Goal: Information Seeking & Learning: Learn about a topic

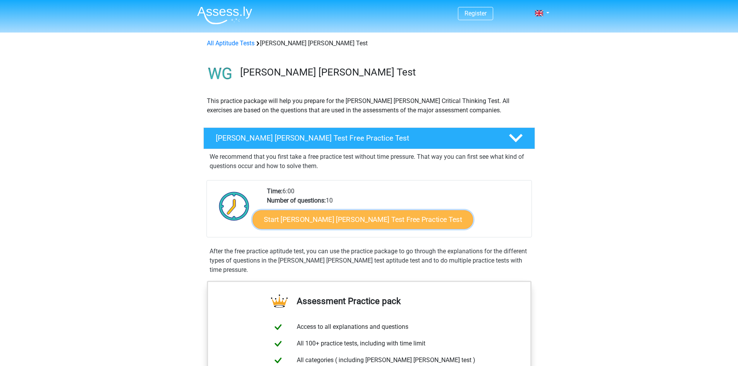
click at [332, 220] on link "Start Watson Glaser Test Free Practice Test" at bounding box center [363, 219] width 220 height 19
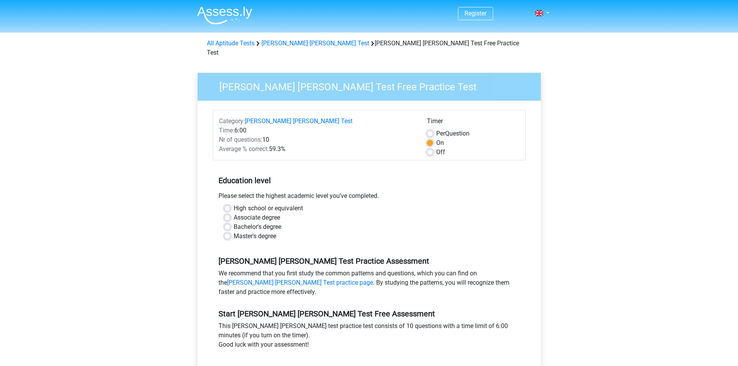
click at [221, 136] on span "Nr of questions:" at bounding box center [240, 139] width 43 height 7
drag, startPoint x: 221, startPoint y: 129, endPoint x: 267, endPoint y: 130, distance: 46.5
click at [267, 135] on div "Nr of questions: 10" at bounding box center [317, 139] width 208 height 9
click at [225, 145] on span "Average % correct:" at bounding box center [244, 148] width 50 height 7
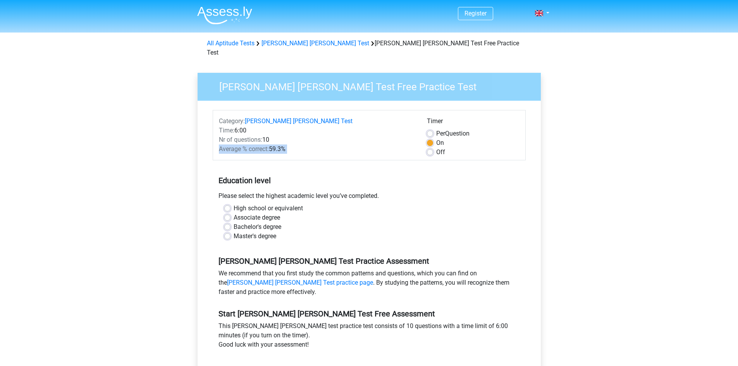
drag, startPoint x: 225, startPoint y: 137, endPoint x: 286, endPoint y: 139, distance: 61.2
click at [286, 144] on div "Average % correct: 59.3%" at bounding box center [317, 148] width 208 height 9
click at [231, 173] on h5 "Education level" at bounding box center [368, 180] width 301 height 15
drag, startPoint x: 231, startPoint y: 169, endPoint x: 263, endPoint y: 170, distance: 31.4
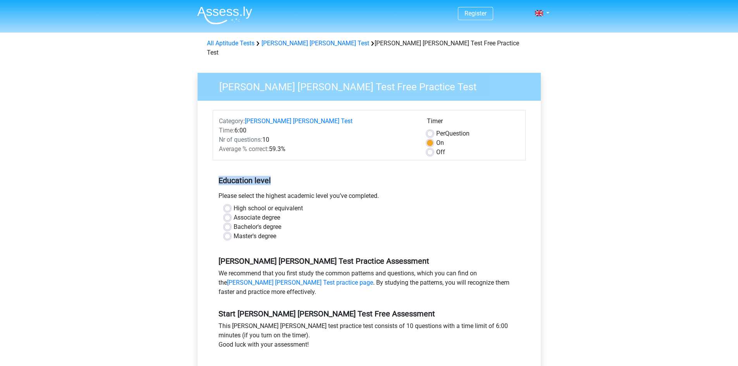
click at [263, 173] on h5 "Education level" at bounding box center [368, 180] width 301 height 15
click at [242, 204] on label "High school or equivalent" at bounding box center [268, 208] width 69 height 9
click at [230, 204] on input "High school or equivalent" at bounding box center [227, 208] width 6 height 8
radio input "true"
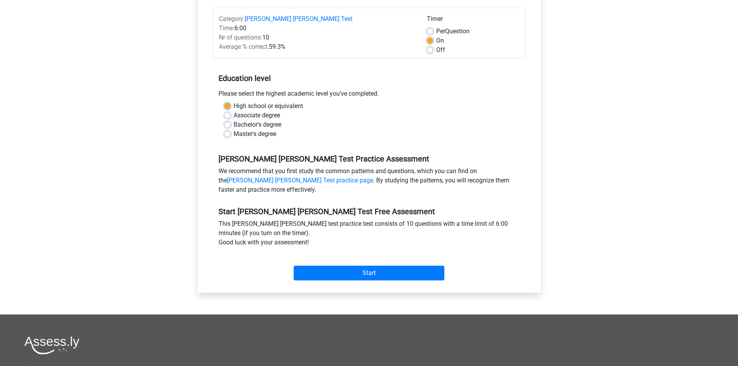
scroll to position [116, 0]
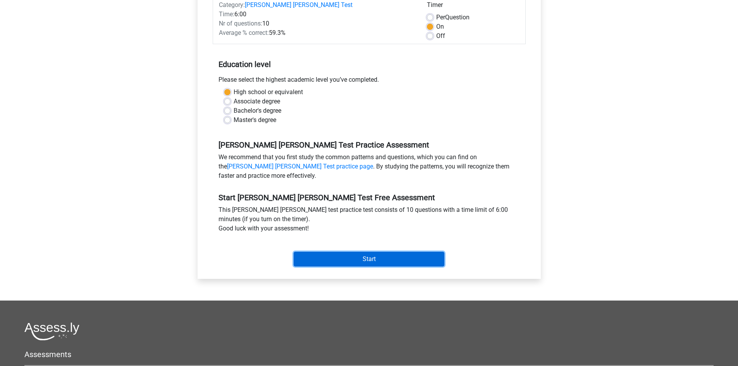
click at [392, 252] on input "Start" at bounding box center [369, 259] width 151 height 15
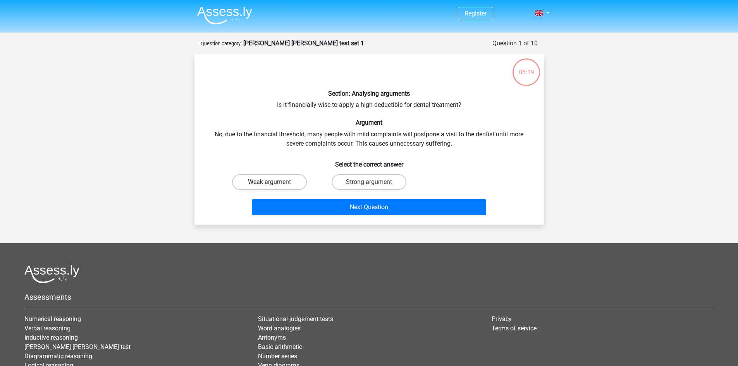
click at [281, 179] on label "Weak argument" at bounding box center [269, 181] width 75 height 15
click at [274, 182] on input "Weak argument" at bounding box center [271, 184] width 5 height 5
radio input "true"
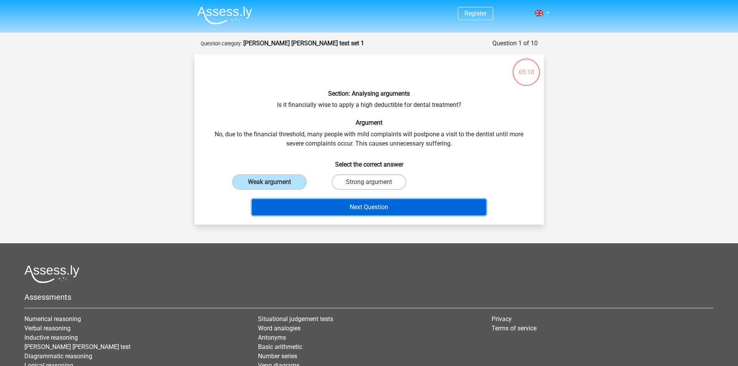
click at [444, 210] on button "Next Question" at bounding box center [369, 207] width 234 height 16
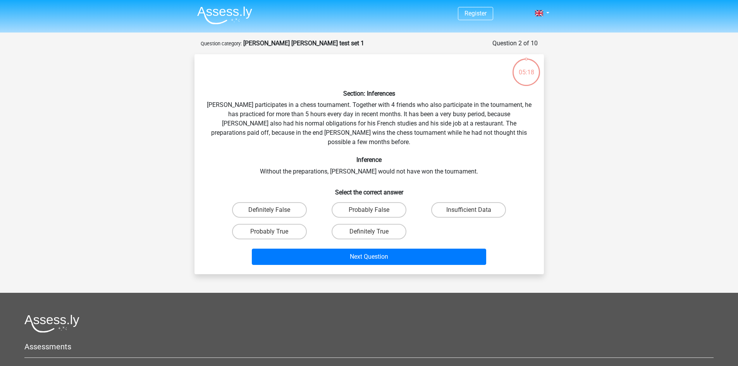
scroll to position [39, 0]
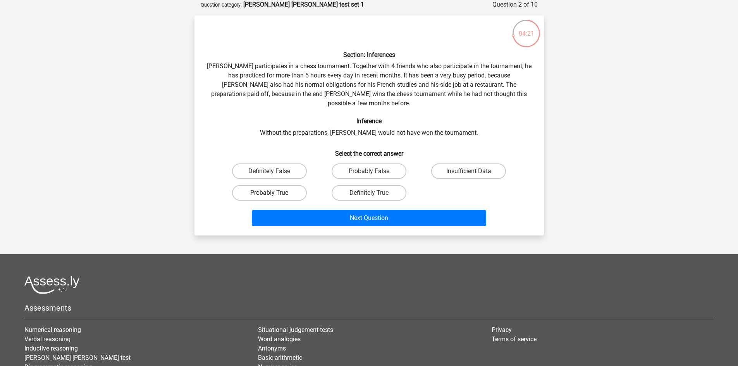
click at [282, 185] on label "Probably True" at bounding box center [269, 192] width 75 height 15
click at [274, 193] on input "Probably True" at bounding box center [271, 195] width 5 height 5
radio input "true"
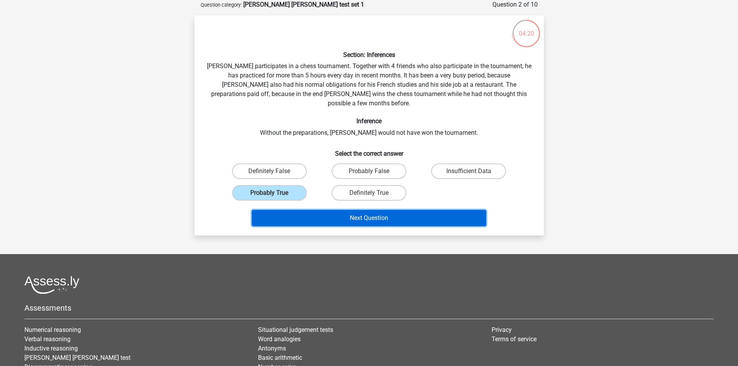
click at [382, 211] on button "Next Question" at bounding box center [369, 218] width 234 height 16
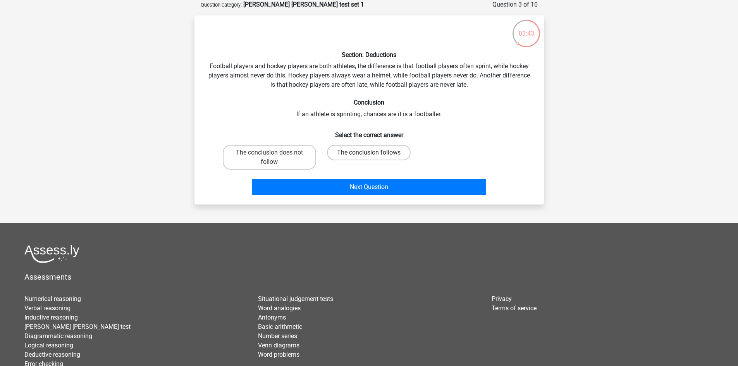
click at [379, 151] on label "The conclusion follows" at bounding box center [369, 152] width 84 height 15
click at [374, 153] on input "The conclusion follows" at bounding box center [371, 155] width 5 height 5
radio input "true"
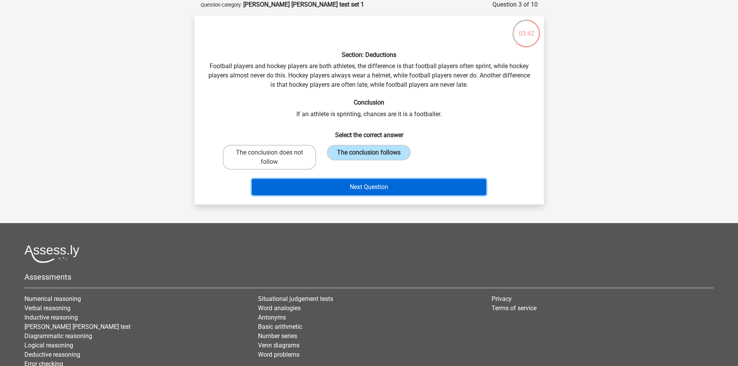
click at [450, 185] on button "Next Question" at bounding box center [369, 187] width 234 height 16
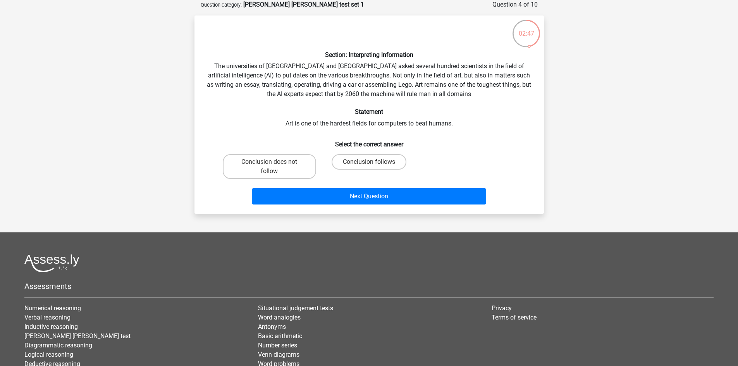
click at [269, 163] on input "Conclusion does not follow" at bounding box center [271, 164] width 5 height 5
radio input "true"
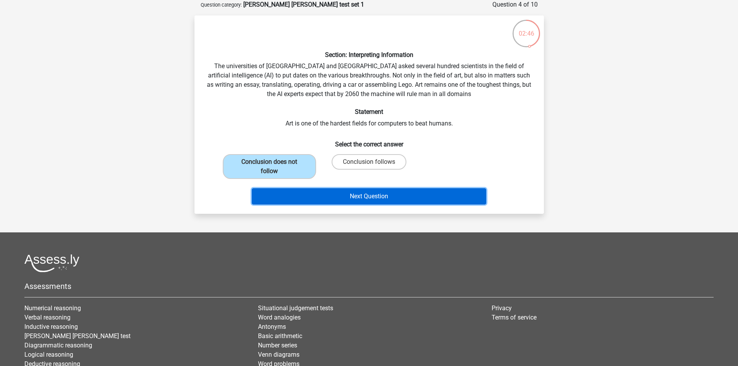
click at [381, 194] on button "Next Question" at bounding box center [369, 196] width 234 height 16
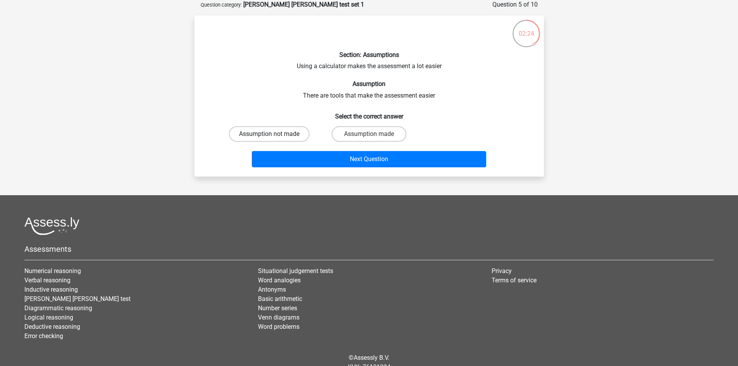
click at [259, 134] on label "Assumption not made" at bounding box center [269, 133] width 81 height 15
click at [269, 134] on input "Assumption not made" at bounding box center [271, 136] width 5 height 5
radio input "true"
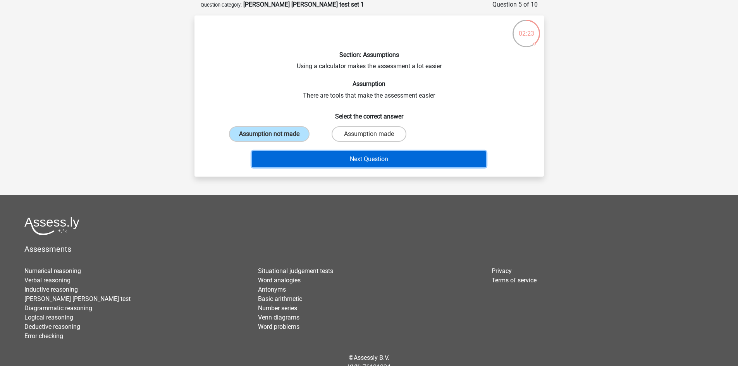
click at [475, 158] on button "Next Question" at bounding box center [369, 159] width 234 height 16
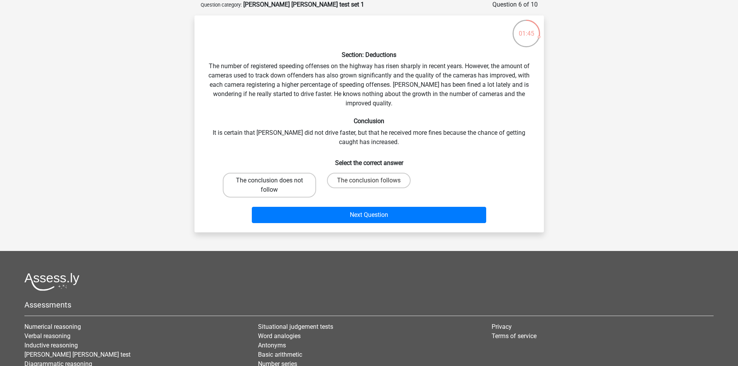
click at [267, 184] on label "The conclusion does not follow" at bounding box center [269, 185] width 93 height 25
click at [269, 184] on input "The conclusion does not follow" at bounding box center [271, 182] width 5 height 5
radio input "true"
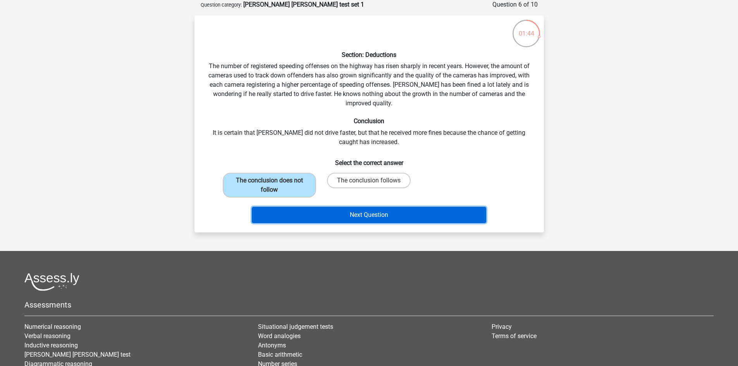
click at [409, 211] on button "Next Question" at bounding box center [369, 215] width 234 height 16
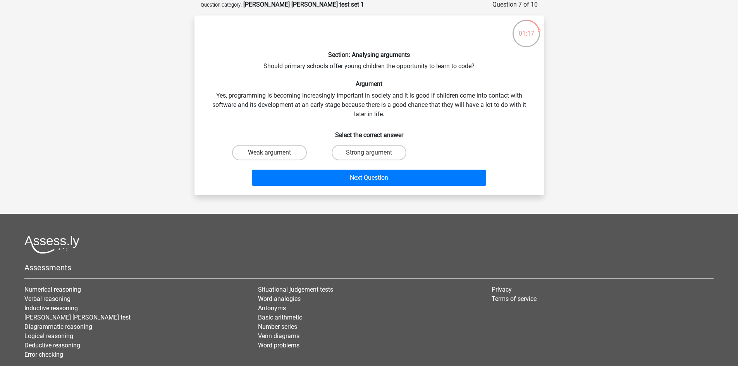
click at [267, 153] on label "Weak argument" at bounding box center [269, 152] width 75 height 15
click at [269, 153] on input "Weak argument" at bounding box center [271, 155] width 5 height 5
radio input "true"
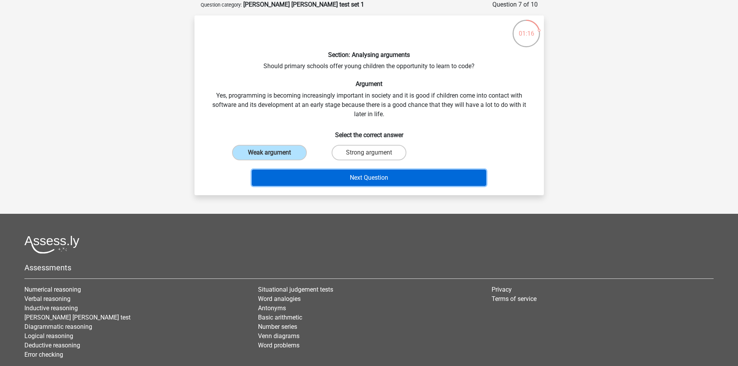
click at [421, 175] on button "Next Question" at bounding box center [369, 178] width 234 height 16
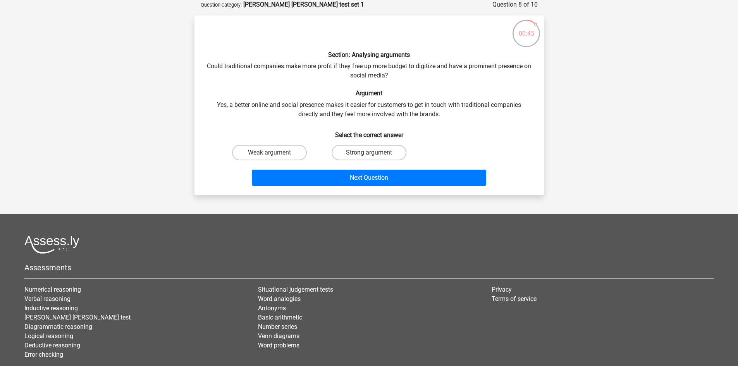
click at [380, 155] on label "Strong argument" at bounding box center [369, 152] width 75 height 15
click at [374, 155] on input "Strong argument" at bounding box center [371, 155] width 5 height 5
radio input "true"
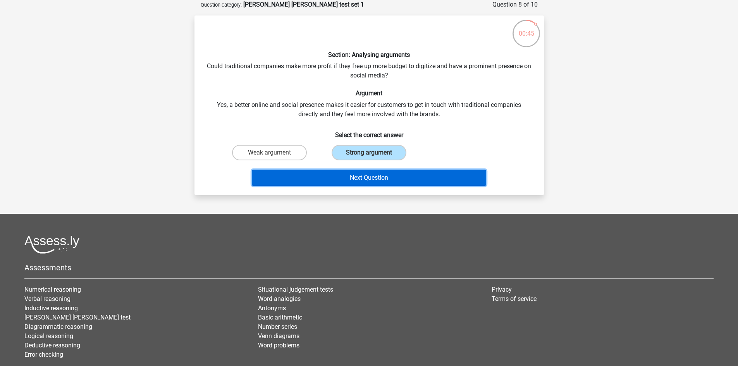
click at [426, 175] on button "Next Question" at bounding box center [369, 178] width 234 height 16
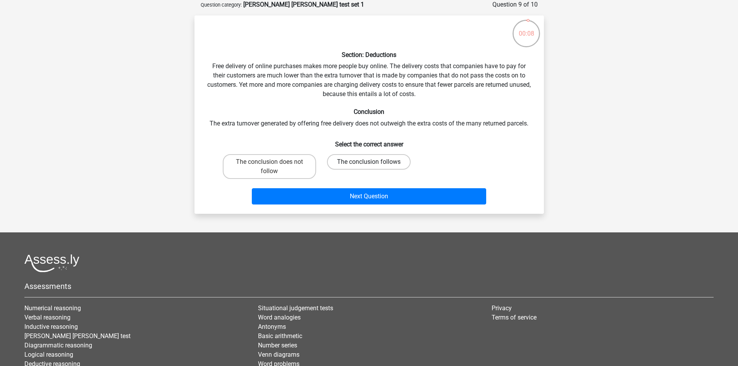
click at [377, 165] on label "The conclusion follows" at bounding box center [369, 161] width 84 height 15
click at [374, 165] on input "The conclusion follows" at bounding box center [371, 164] width 5 height 5
radio input "true"
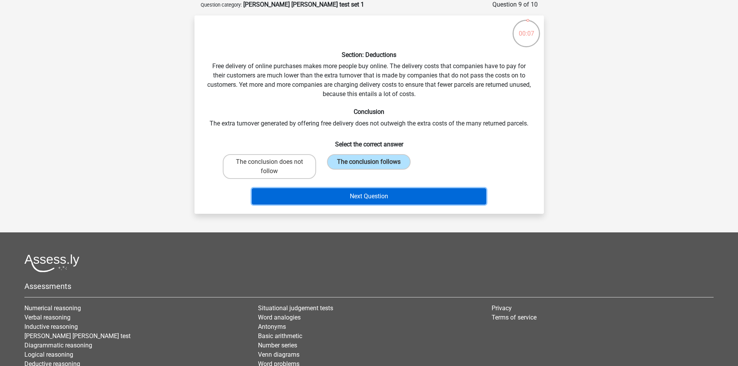
click at [433, 198] on button "Next Question" at bounding box center [369, 196] width 234 height 16
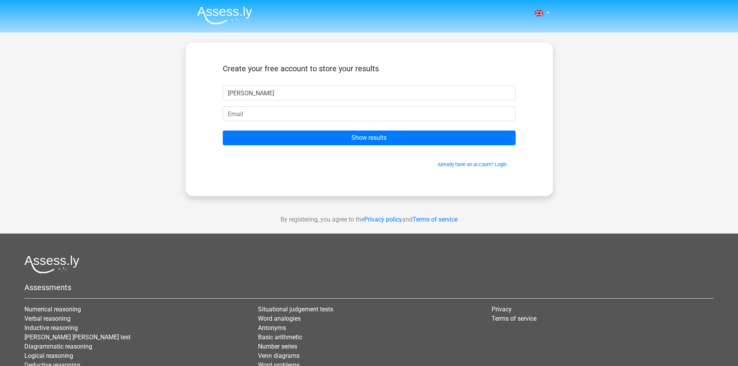
type input "Josh"
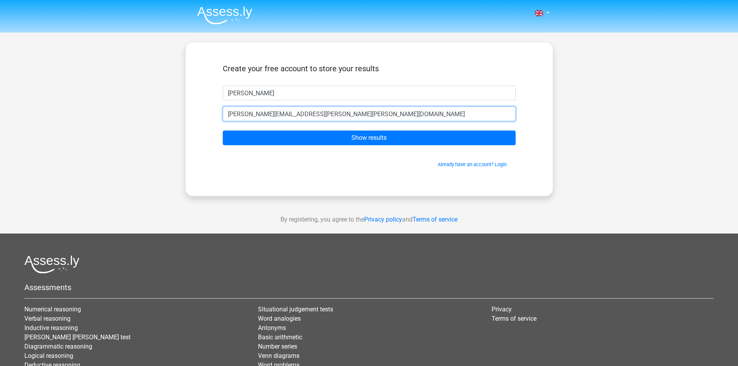
type input "josh.wm.carroll@outlook.com"
click at [223, 131] on input "Show results" at bounding box center [369, 138] width 293 height 15
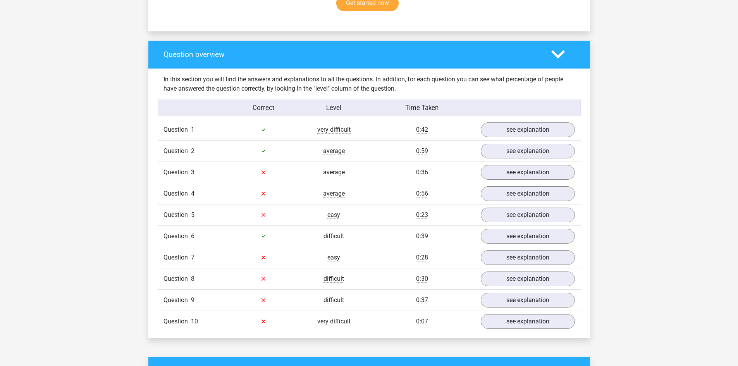
scroll to position [542, 0]
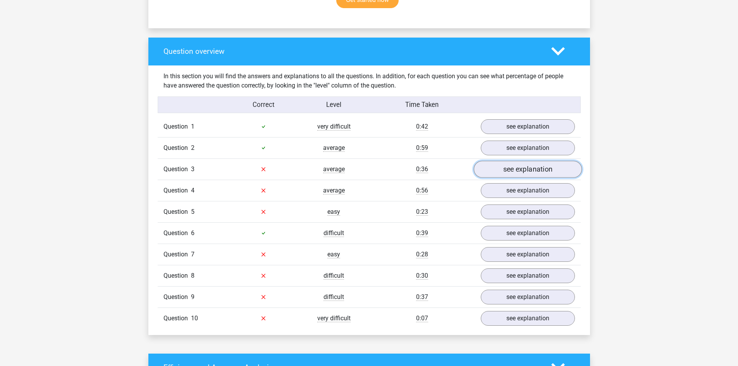
click at [526, 162] on link "see explanation" at bounding box center [527, 169] width 108 height 17
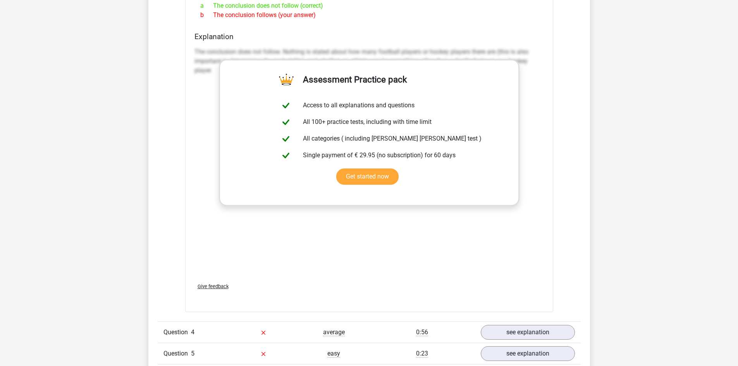
scroll to position [1085, 0]
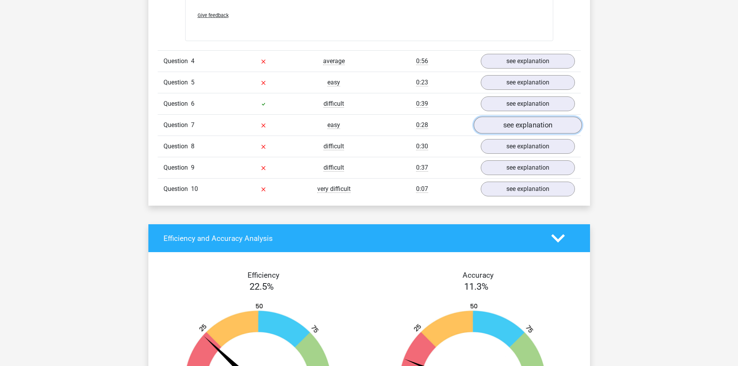
click at [523, 123] on link "see explanation" at bounding box center [527, 125] width 108 height 17
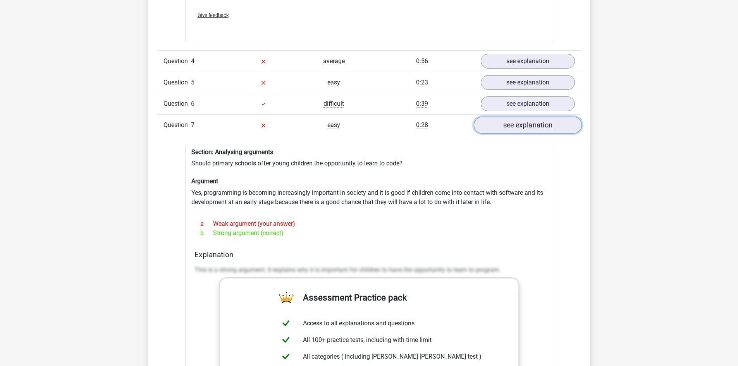
click at [539, 119] on link "see explanation" at bounding box center [527, 125] width 108 height 17
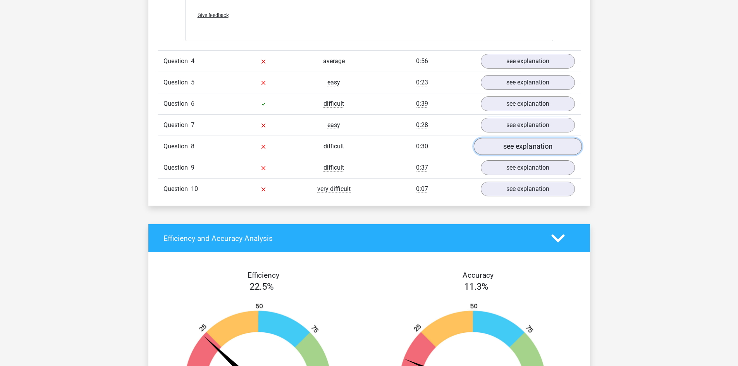
click at [537, 142] on link "see explanation" at bounding box center [527, 146] width 108 height 17
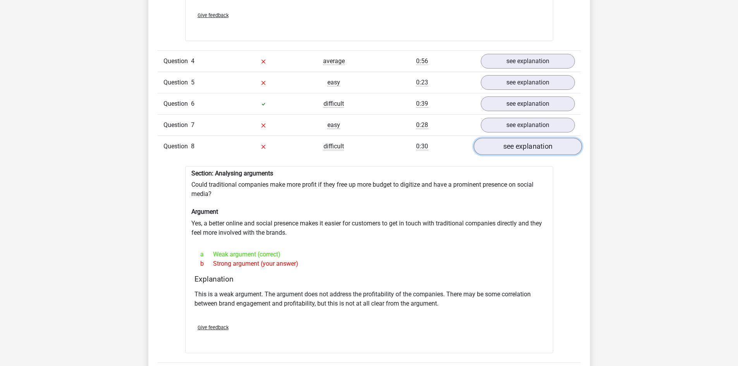
click at [521, 142] on link "see explanation" at bounding box center [527, 146] width 108 height 17
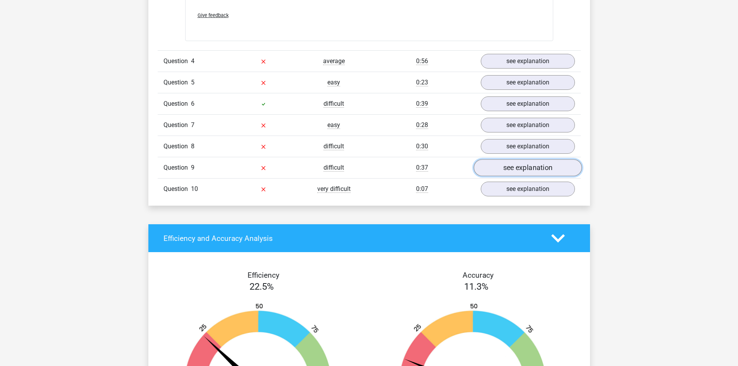
click at [520, 163] on link "see explanation" at bounding box center [527, 167] width 108 height 17
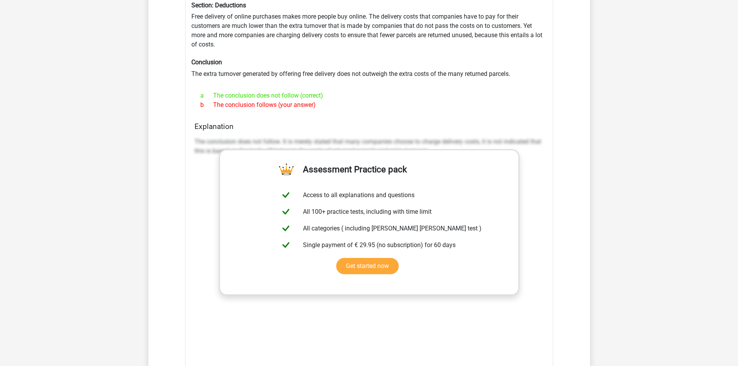
scroll to position [1278, 0]
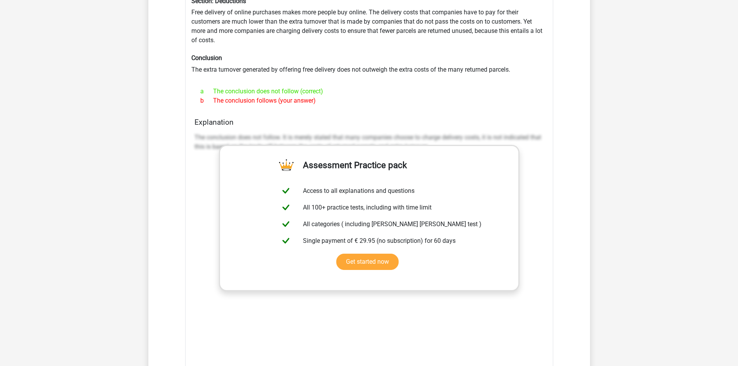
click at [205, 135] on p "The conclusion does not follow. It is merely stated that many companies choose …" at bounding box center [368, 142] width 349 height 19
drag, startPoint x: 218, startPoint y: 130, endPoint x: 426, endPoint y: 131, distance: 208.4
click at [426, 133] on p "The conclusion does not follow. It is merely stated that many companies choose …" at bounding box center [368, 142] width 349 height 19
click at [198, 133] on p "The conclusion does not follow. It is merely stated that many companies choose …" at bounding box center [368, 142] width 349 height 19
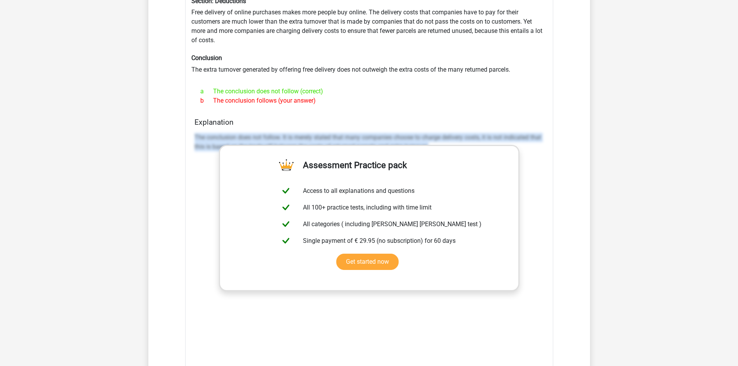
drag, startPoint x: 198, startPoint y: 132, endPoint x: 469, endPoint y: 138, distance: 271.2
click at [469, 138] on p "The conclusion does not follow. It is merely stated that many companies choose …" at bounding box center [368, 142] width 349 height 19
click at [375, 133] on p "The conclusion does not follow. It is merely stated that many companies choose …" at bounding box center [368, 142] width 349 height 19
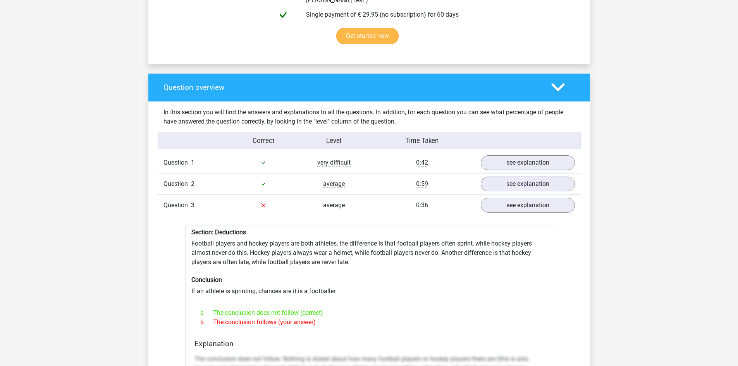
scroll to position [387, 0]
